Goal: Information Seeking & Learning: Check status

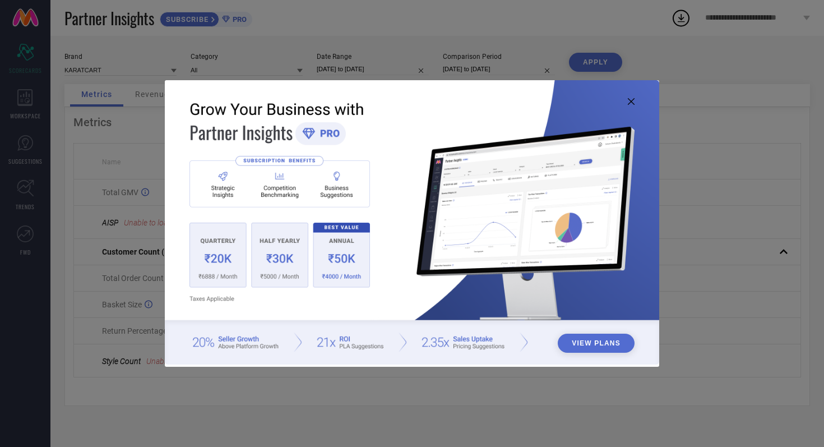
click at [632, 103] on icon at bounding box center [631, 101] width 7 height 7
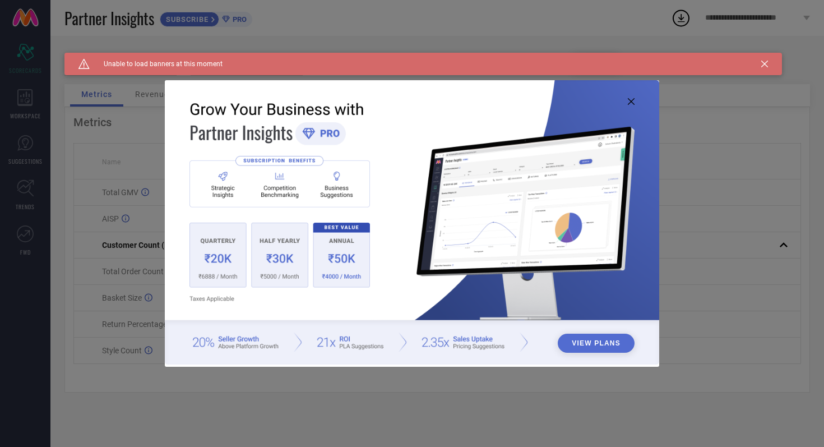
click at [632, 103] on icon at bounding box center [631, 101] width 7 height 7
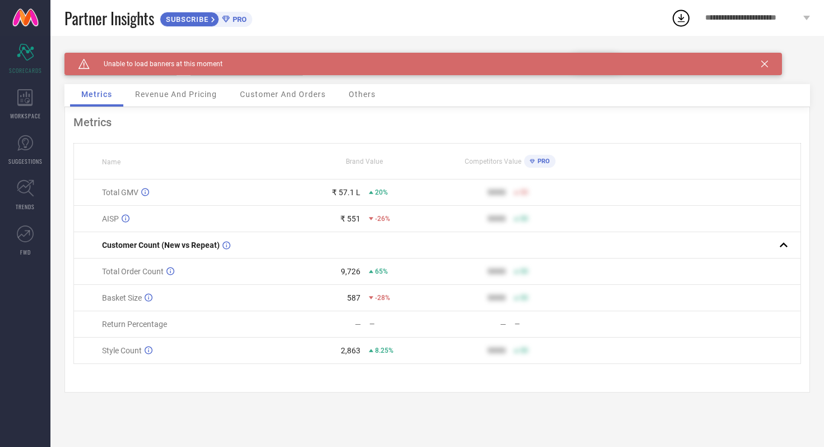
click at [769, 67] on div "Caution Created with Sketch. Unable to load banners at this moment" at bounding box center [423, 64] width 718 height 22
click at [764, 66] on icon at bounding box center [764, 64] width 7 height 7
